Goal: Navigation & Orientation: Find specific page/section

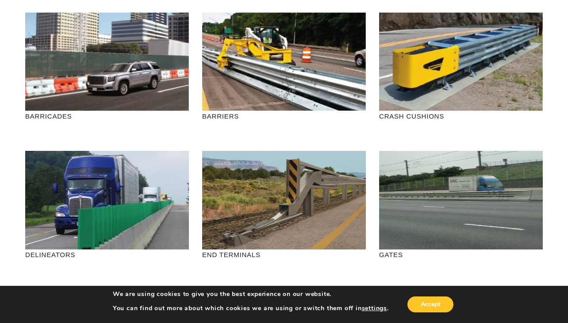
scroll to position [98, 0]
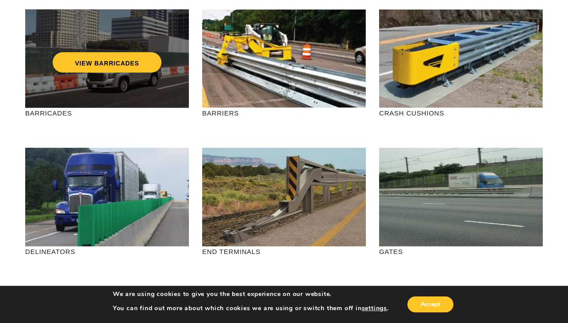
click at [123, 34] on div "VIEW BARRICADES" at bounding box center [107, 43] width 128 height 29
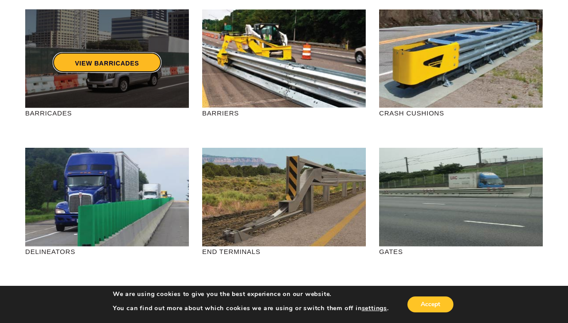
click at [109, 63] on link "VIEW BARRICADES" at bounding box center [107, 62] width 108 height 20
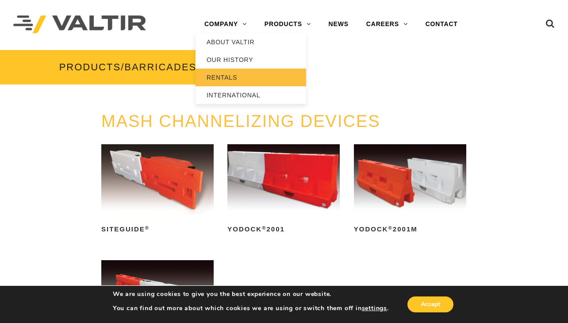
click at [225, 80] on link "RENTALS" at bounding box center [250, 78] width 111 height 18
